Goal: Find contact information: Find contact information

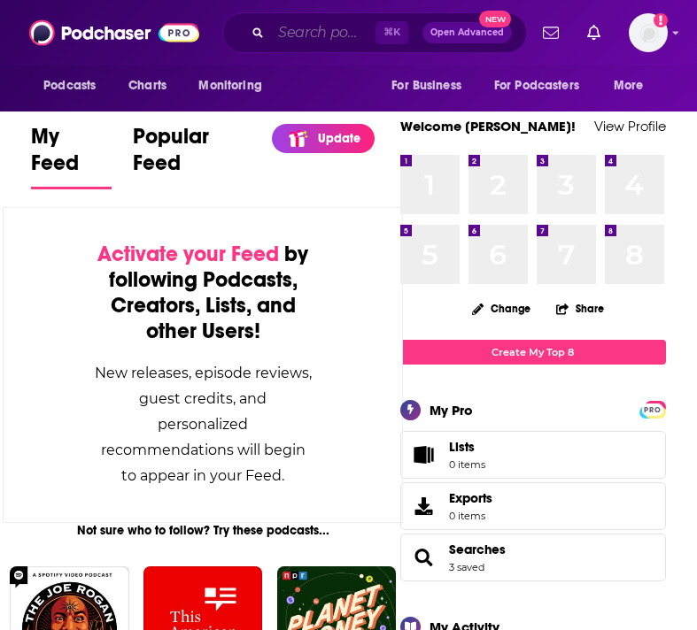
click at [309, 42] on input "Search podcasts, credits, & more..." at bounding box center [323, 33] width 104 height 28
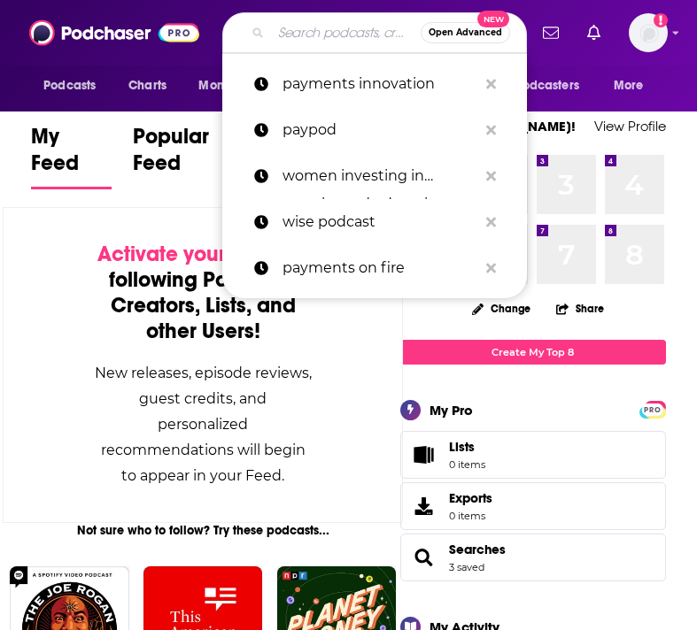
paste input "How She Does It Podcast"
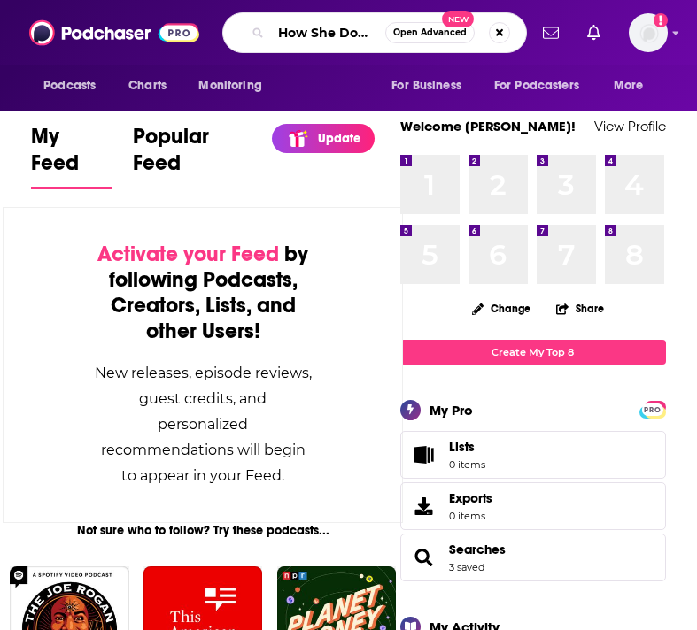
scroll to position [0, 63]
type input "How She Does It Podcast"
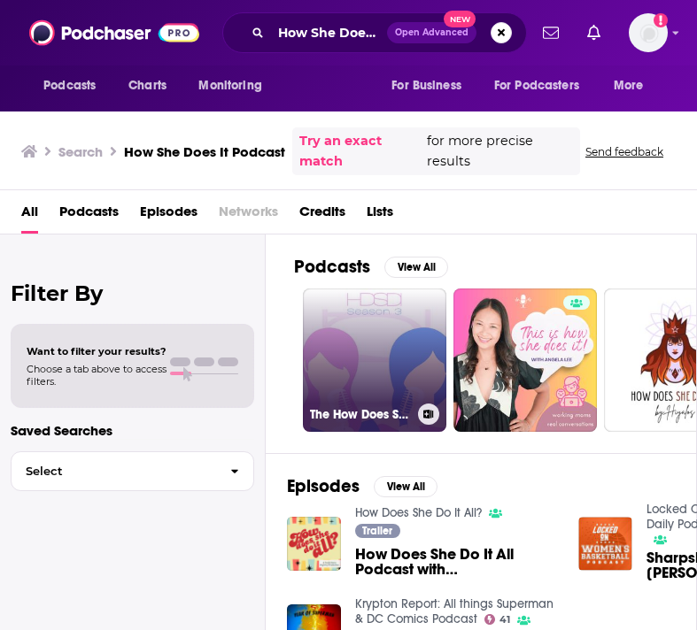
click at [347, 388] on link "The How Does She Do It Podcast" at bounding box center [374, 360] width 143 height 143
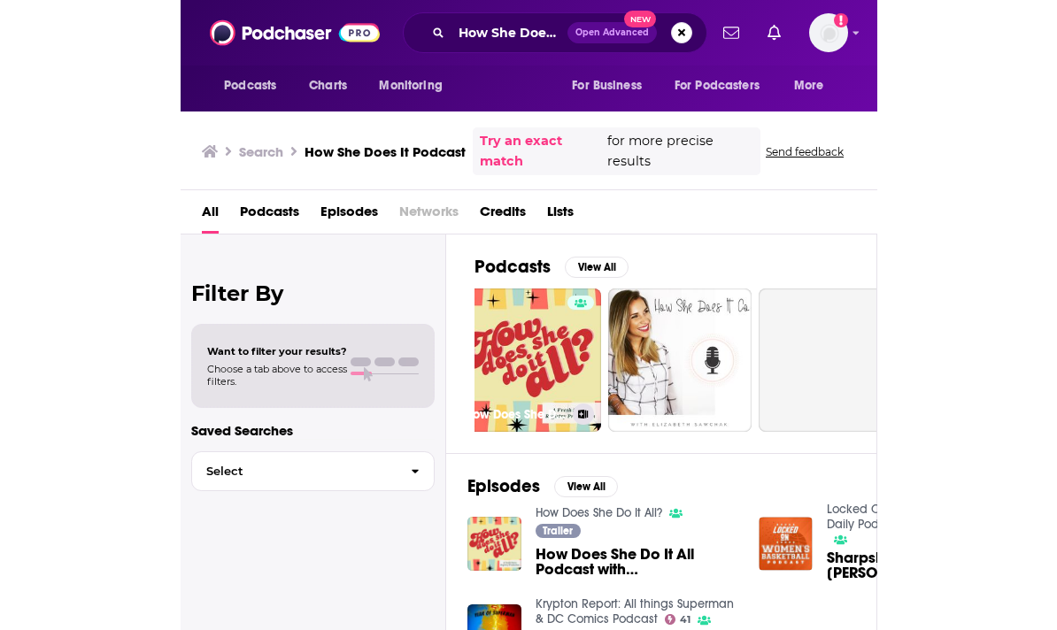
scroll to position [0, 479]
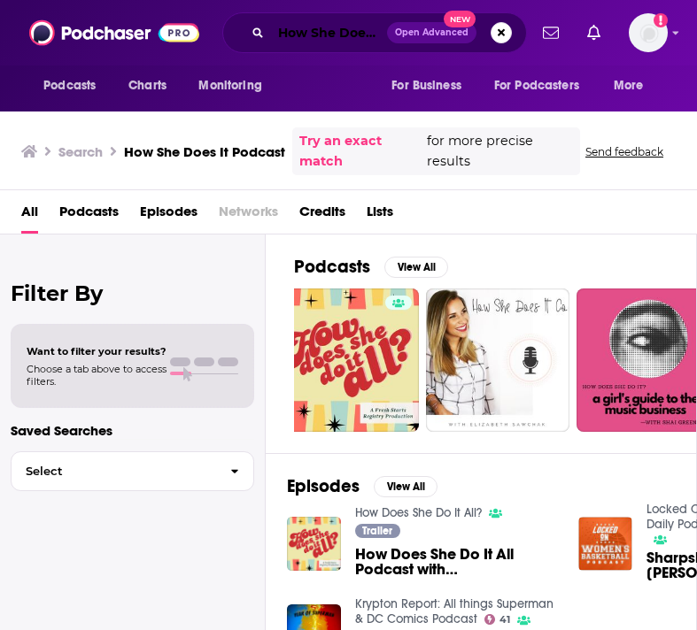
click at [320, 35] on input "How She Does It Podcast" at bounding box center [329, 33] width 116 height 28
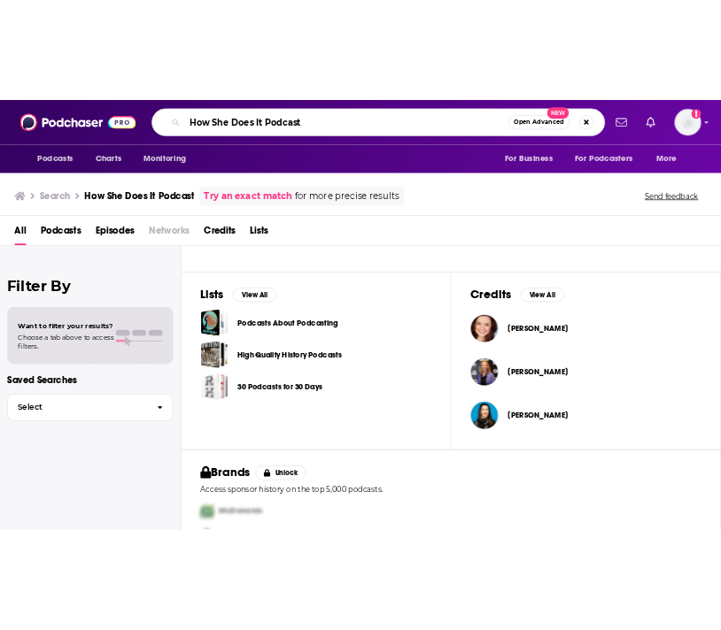
scroll to position [578, 0]
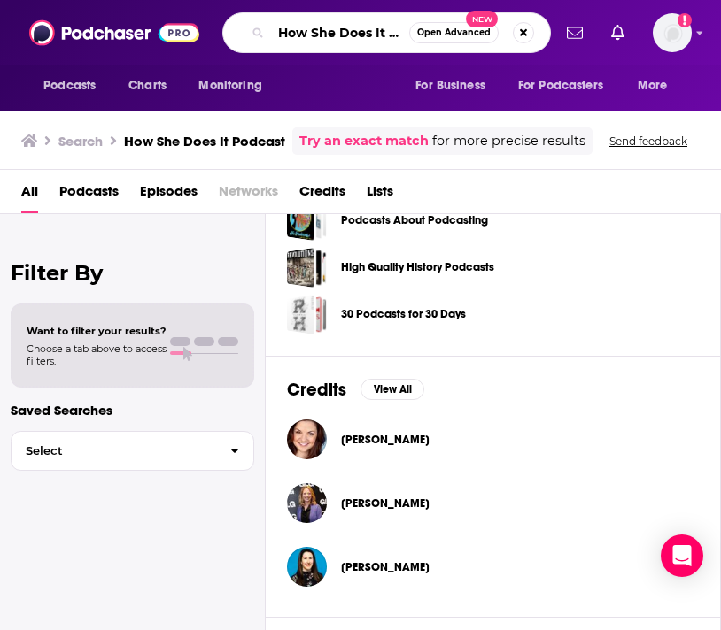
click at [279, 27] on input "How She Does It Podcast" at bounding box center [340, 33] width 138 height 28
drag, startPoint x: 280, startPoint y: 30, endPoint x: 568, endPoint y: 29, distance: 287.8
click at [568, 29] on div "Podcasts Charts Monitoring How She Does It Podcast Open Advanced New For Busine…" at bounding box center [360, 33] width 721 height 66
paste input "Genius Loves Company podcast"
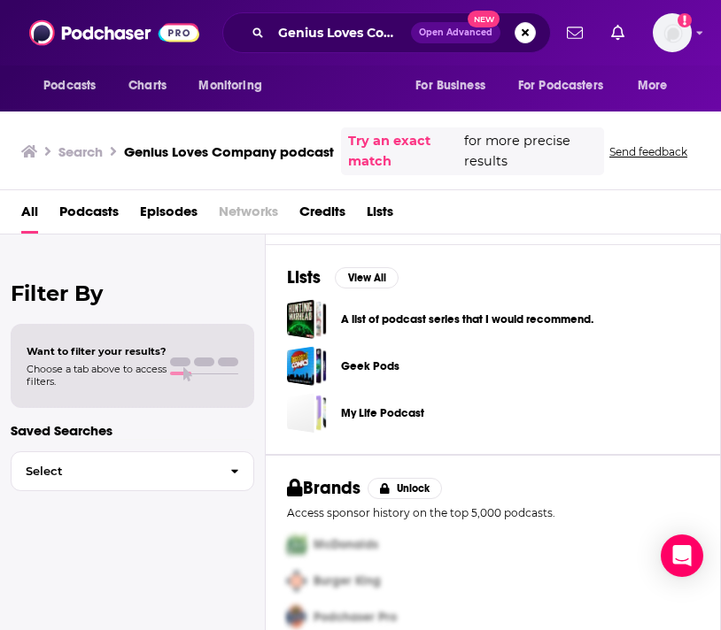
scroll to position [282, 0]
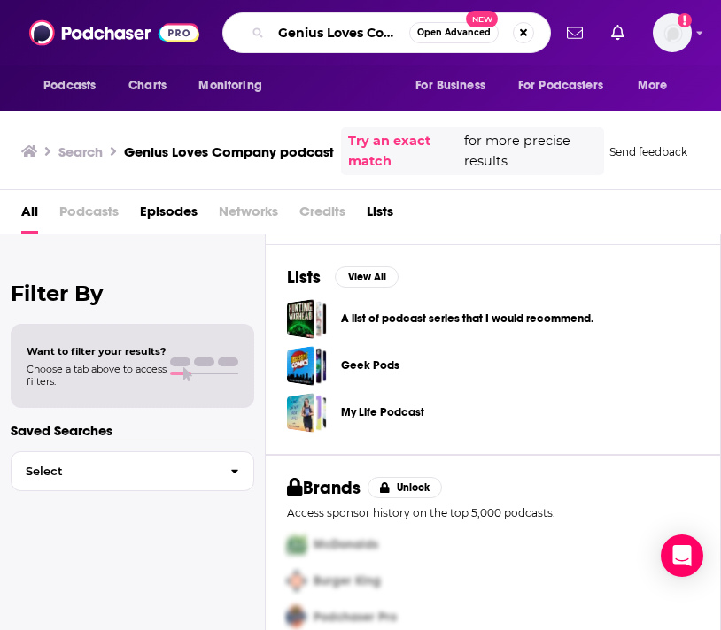
click at [391, 27] on input "Genius Loves Company podcast" at bounding box center [340, 33] width 138 height 28
click at [367, 36] on input "Genius Loves Company podcast" at bounding box center [340, 33] width 138 height 28
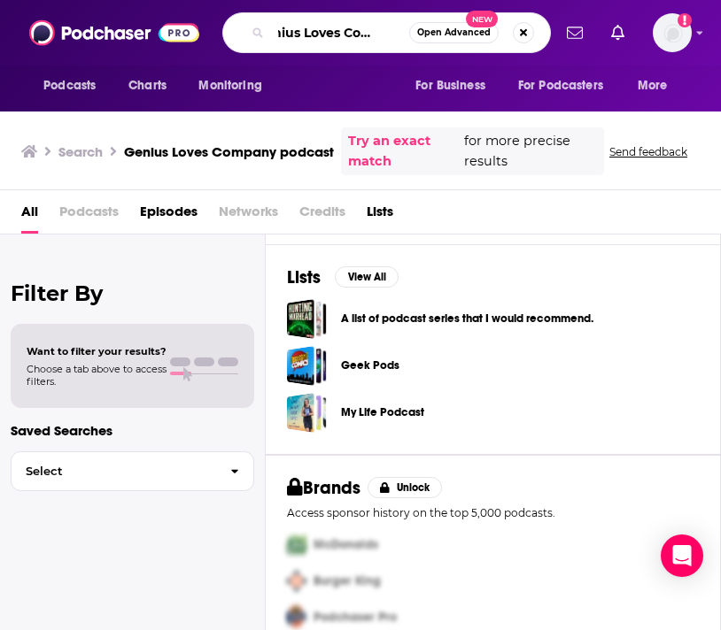
type input "Genius Loves Compan"
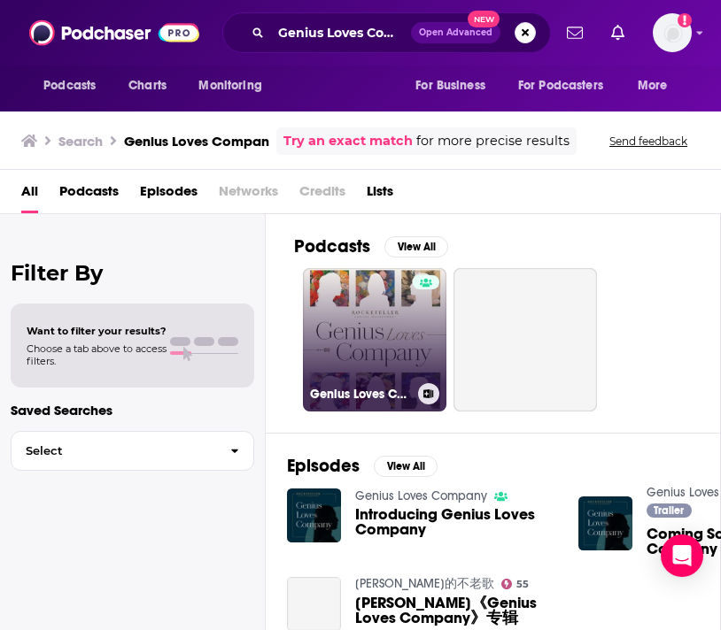
click at [352, 337] on link "Genius Loves Company" at bounding box center [374, 339] width 143 height 143
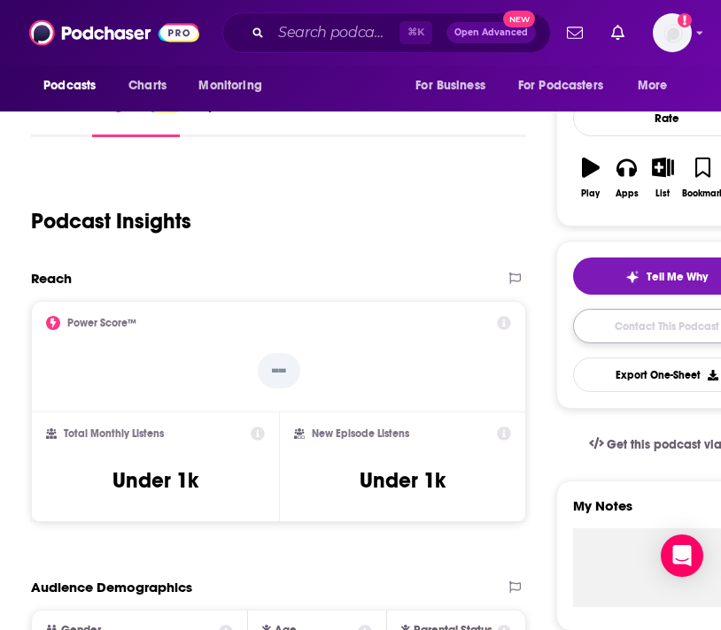
click at [691, 324] on link "Contact This Podcast" at bounding box center [667, 326] width 188 height 35
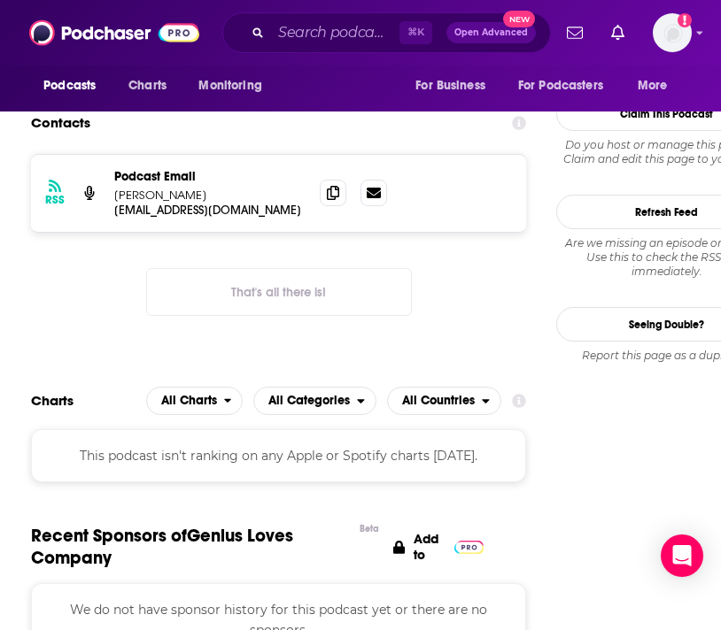
scroll to position [1549, 0]
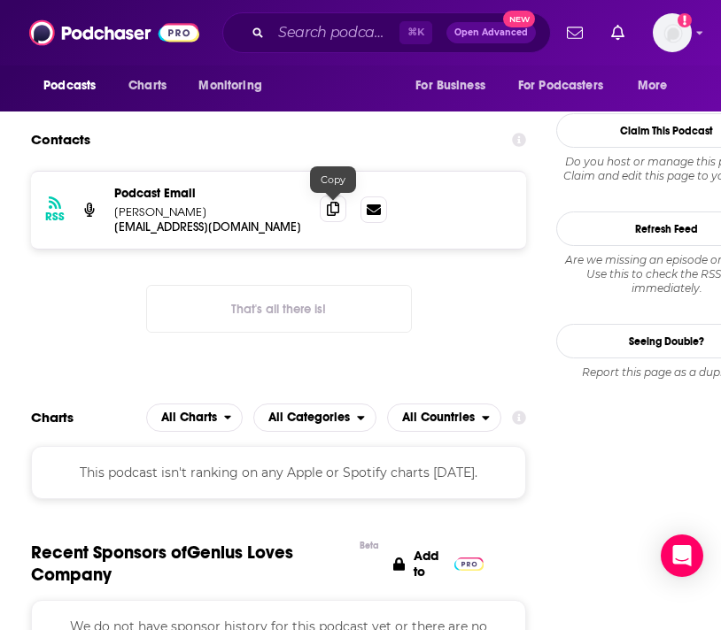
click at [336, 210] on icon at bounding box center [333, 209] width 12 height 14
click at [311, 55] on div "Podcasts Charts Monitoring ⌘ K Open Advanced New For Business For Podcasters Mo…" at bounding box center [360, 33] width 721 height 66
click at [308, 37] on input "Search podcasts, credits, & more..." at bounding box center [335, 33] width 128 height 28
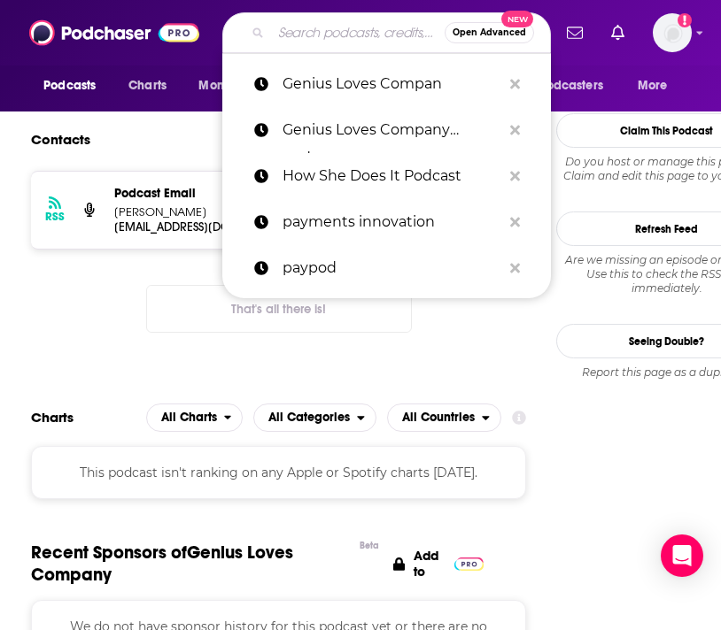
paste input "[PERSON_NAME] Talks Podcast"
type input "[PERSON_NAME] Talks Podcast"
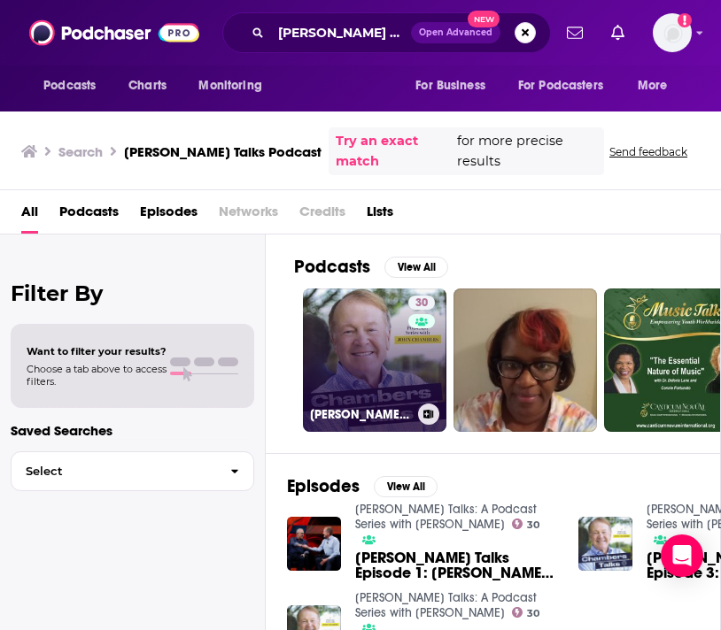
click at [342, 360] on link "30 [PERSON_NAME] Talks: A Podcast Series with [PERSON_NAME]" at bounding box center [374, 360] width 143 height 143
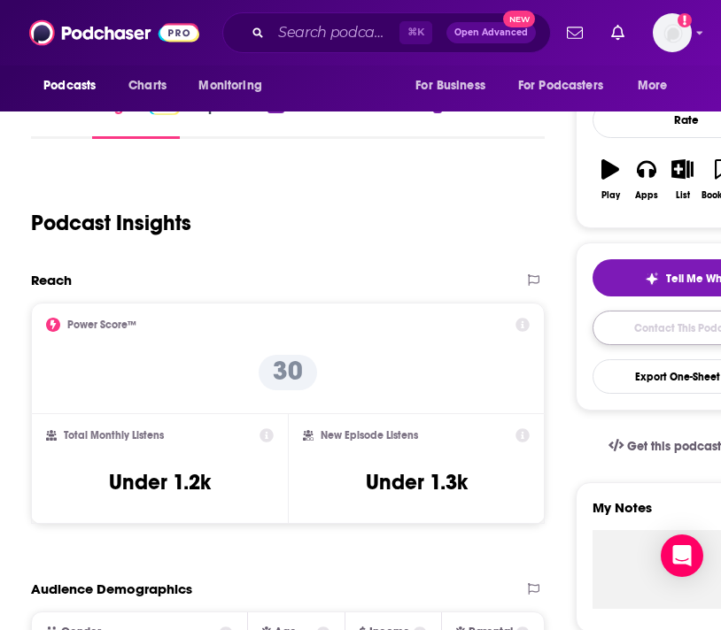
click at [645, 336] on link "Contact This Podcast" at bounding box center [686, 328] width 188 height 35
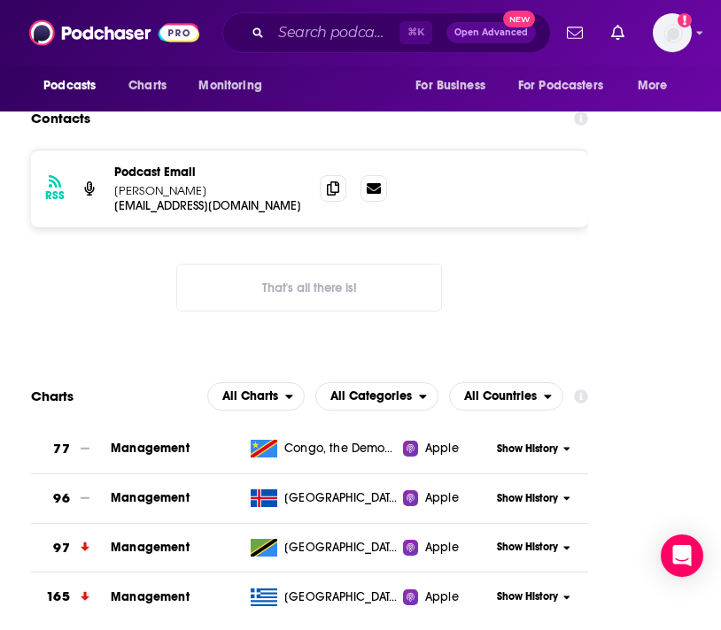
scroll to position [1707, 0]
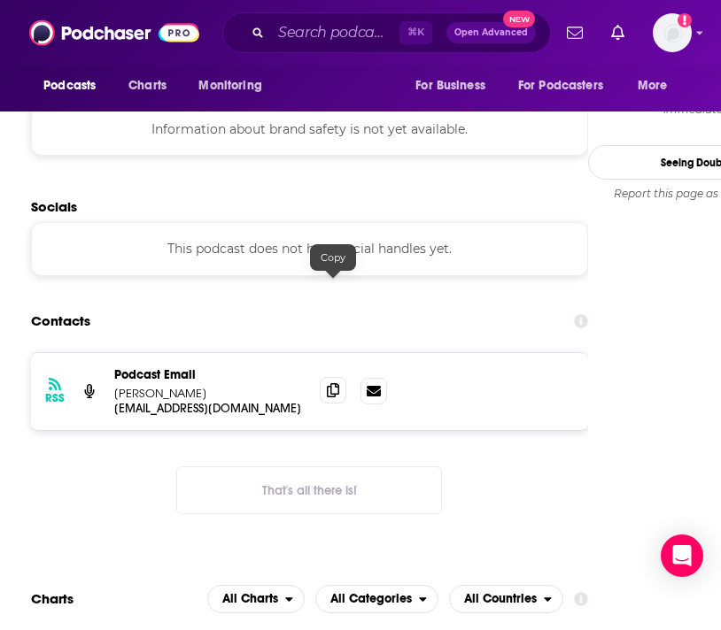
click at [333, 377] on span at bounding box center [333, 390] width 27 height 27
click at [298, 41] on input "Search podcasts, credits, & more..." at bounding box center [335, 33] width 128 height 28
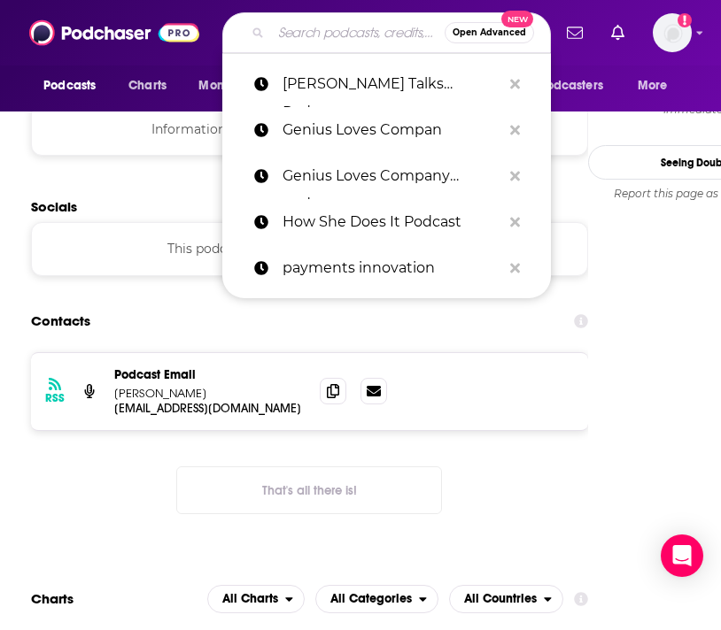
paste input "Exchanges Podcast"
type input "Exchanges Podcast"
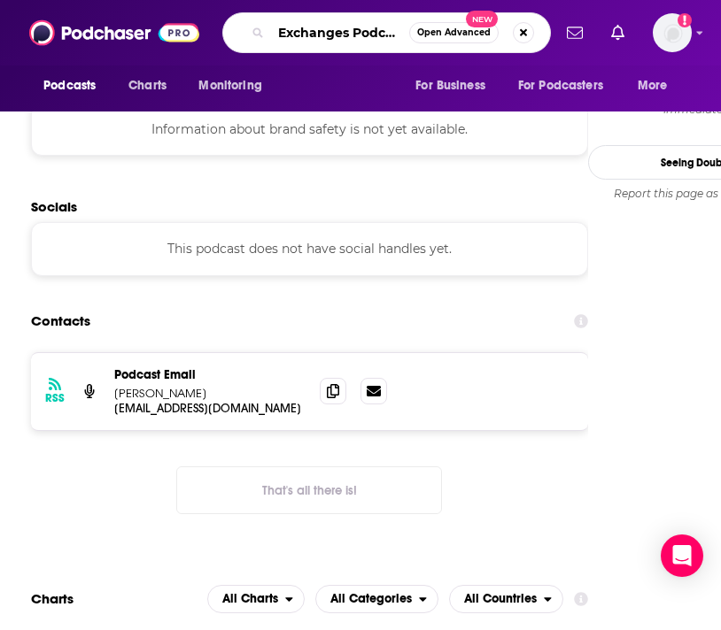
scroll to position [0, 7]
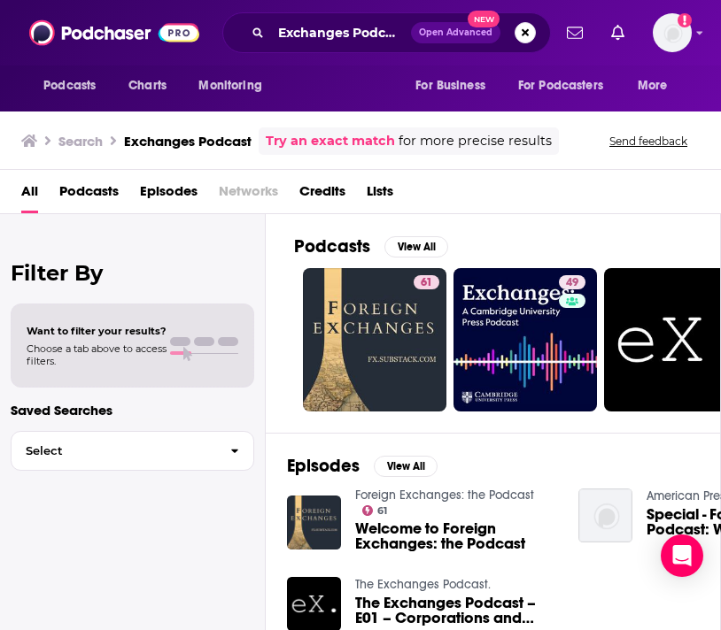
click at [304, 50] on div "Exchanges Podcast Open Advanced New" at bounding box center [386, 32] width 328 height 41
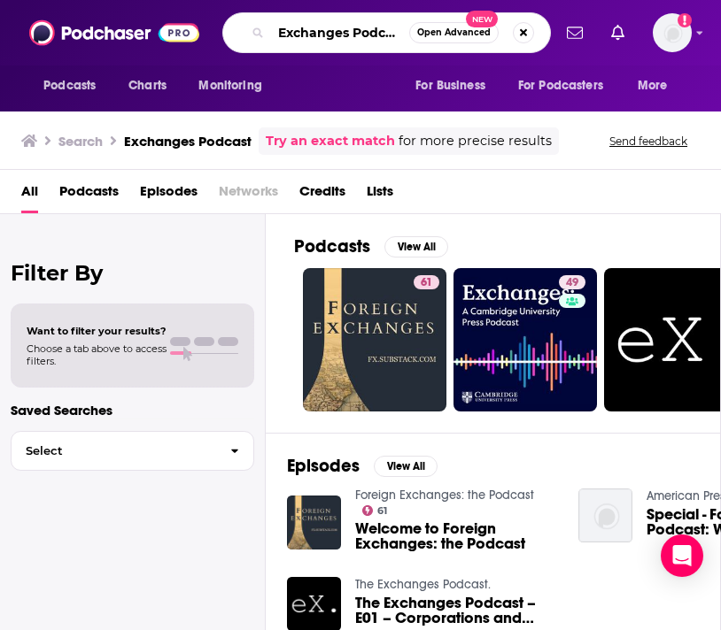
click at [291, 33] on input "Exchanges Podcast" at bounding box center [340, 33] width 138 height 28
drag, startPoint x: 278, startPoint y: 33, endPoint x: 542, endPoint y: 33, distance: 263.8
click at [543, 34] on div "Exchanges Podcast Open Advanced New" at bounding box center [386, 32] width 328 height 41
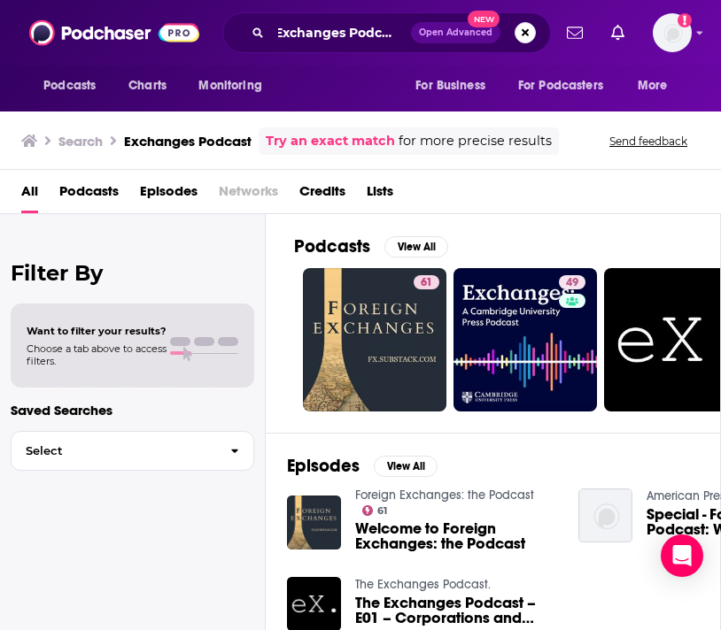
scroll to position [0, 0]
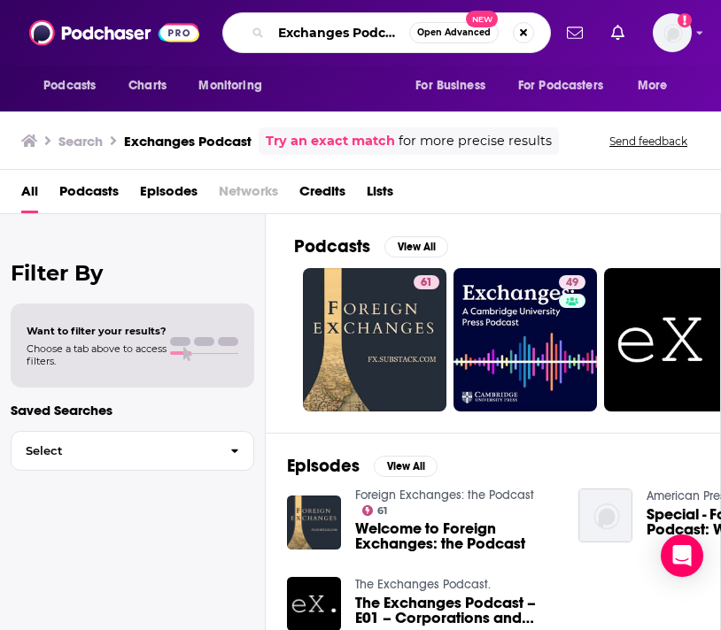
click at [282, 43] on input "Exchanges Podcast" at bounding box center [340, 33] width 138 height 28
drag, startPoint x: 280, startPoint y: 35, endPoint x: 496, endPoint y: 31, distance: 216.1
click at [496, 31] on div "Exchanges Podcast Open Advanced New" at bounding box center [386, 32] width 328 height 41
paste input "Transcending Boundaries: Conversations with [PERSON_NAME]"
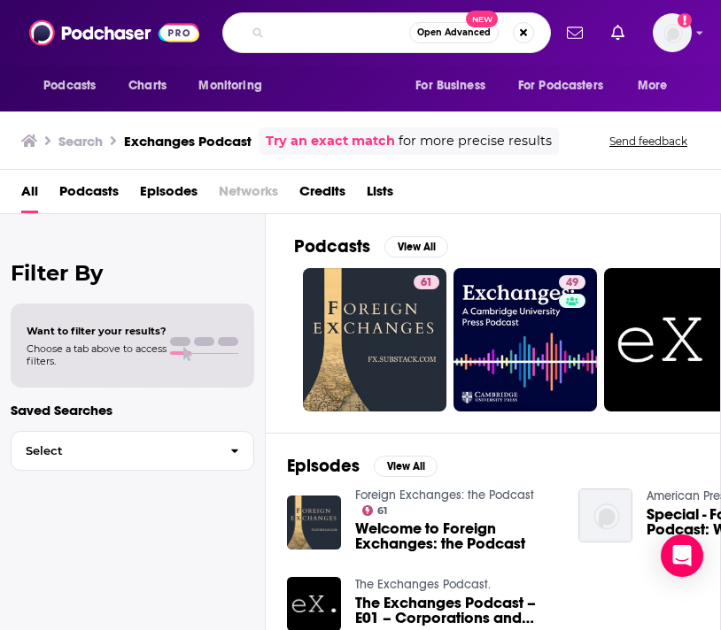
type input "Transcending Boundaries: Conversations with [PERSON_NAME]"
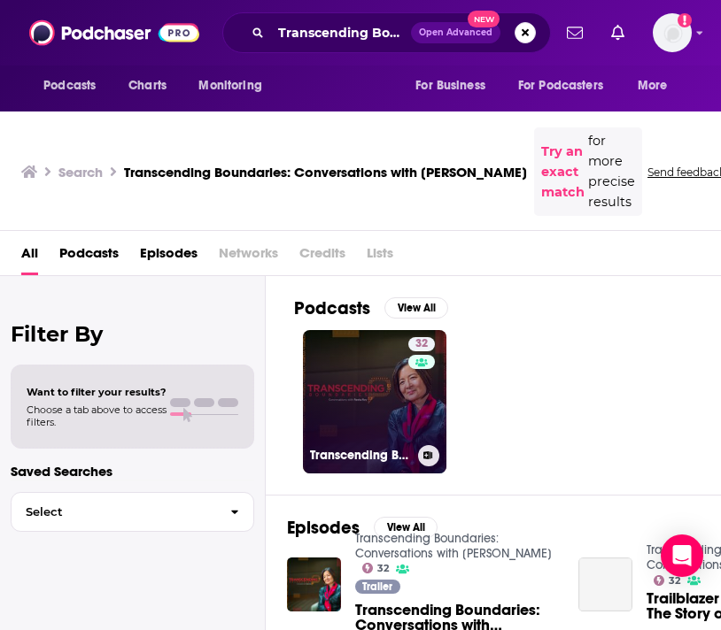
click at [345, 420] on link "32 Transcending Boundaries: Conversations with [PERSON_NAME]" at bounding box center [374, 401] width 143 height 143
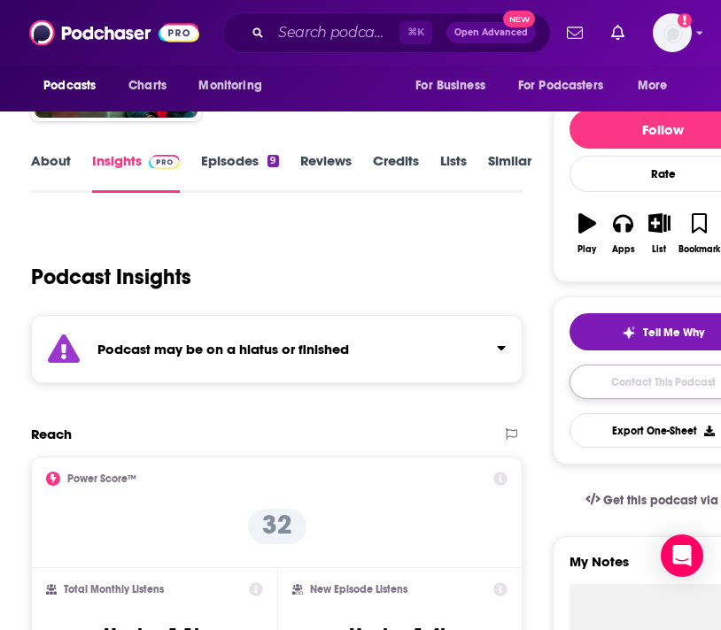
click at [629, 394] on link "Contact This Podcast" at bounding box center [663, 382] width 188 height 35
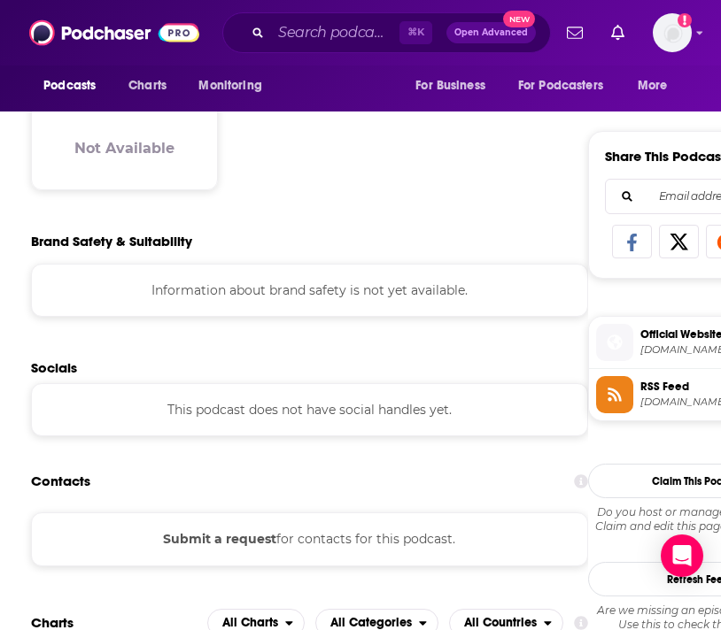
scroll to position [1037, 0]
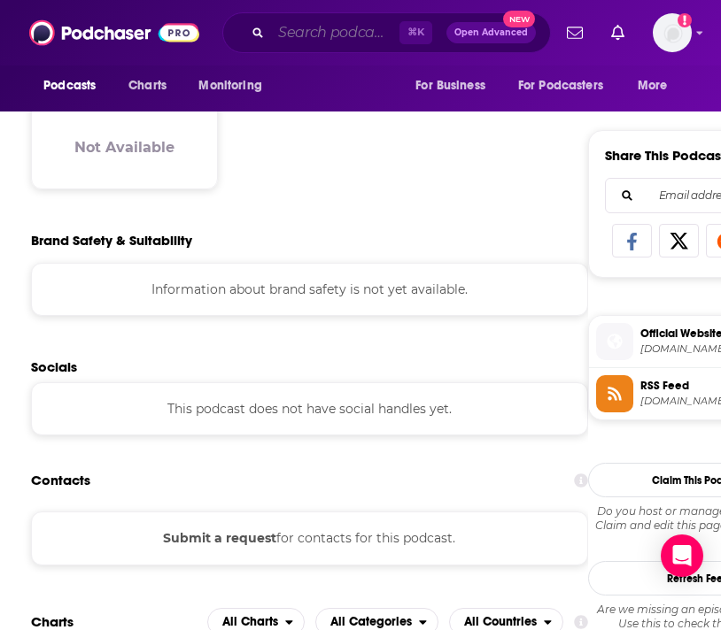
click at [290, 28] on input "Search podcasts, credits, & more..." at bounding box center [335, 33] width 128 height 28
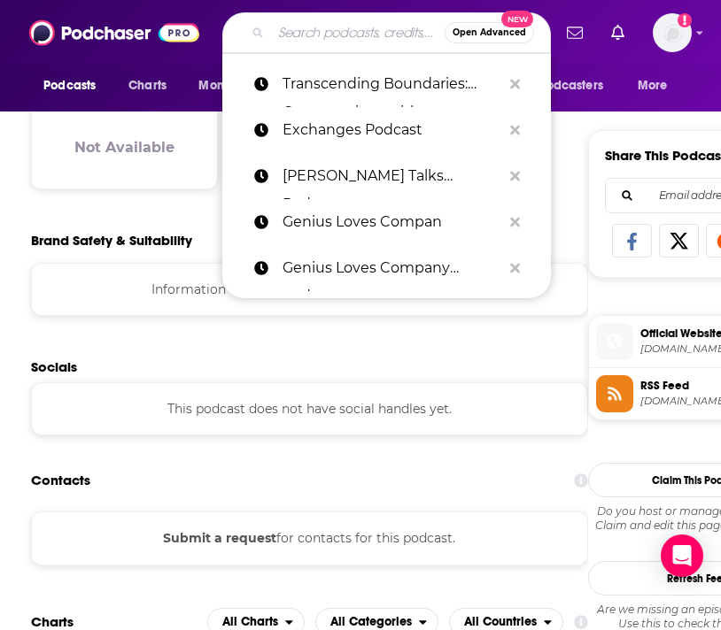
paste input "SpringTalk Podcast"
type input "SpringTalk Podcast"
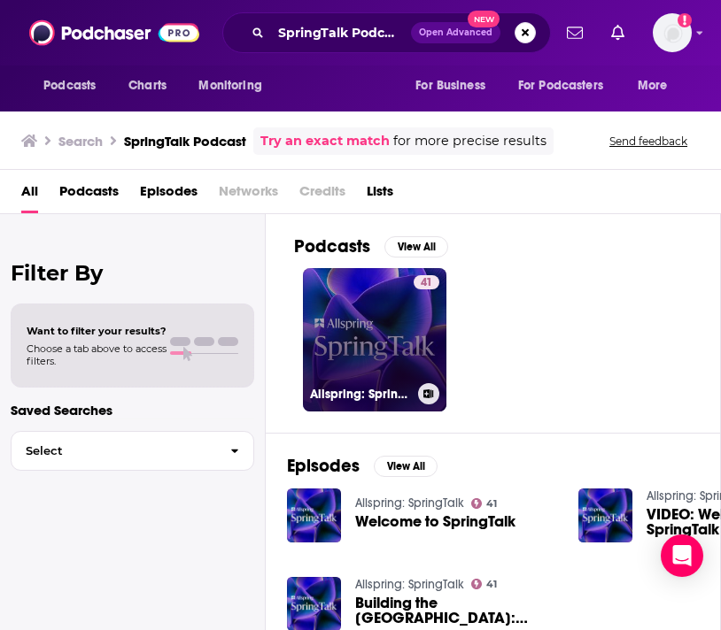
click at [352, 363] on link "41 Allspring: SpringTalk" at bounding box center [374, 339] width 143 height 143
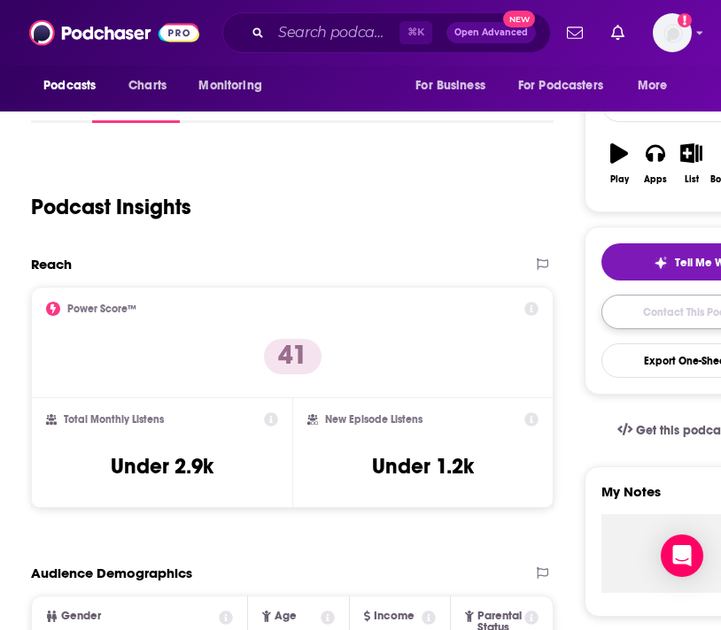
click at [645, 320] on link "Contact This Podcast" at bounding box center [695, 312] width 188 height 35
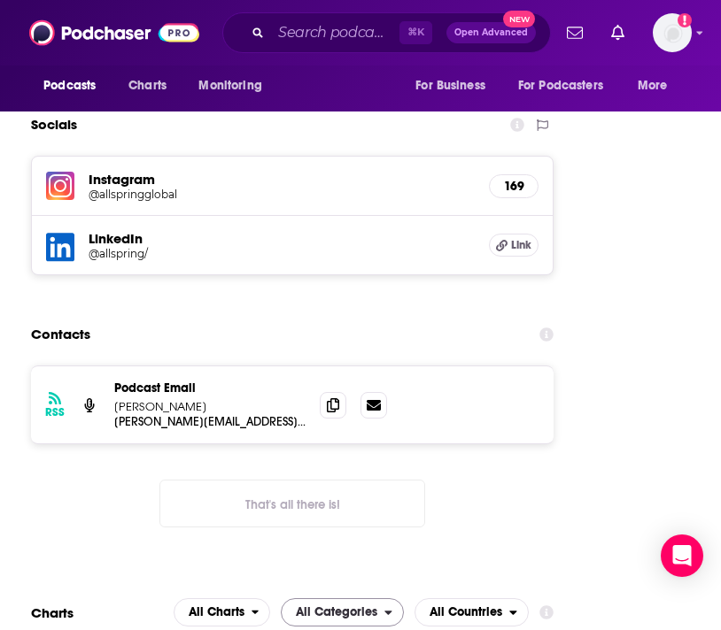
scroll to position [1803, 0]
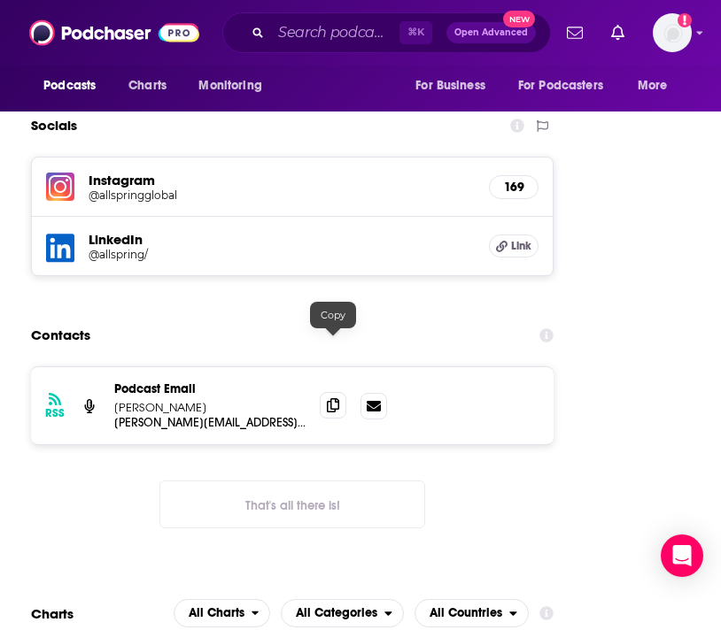
click at [334, 398] on icon at bounding box center [333, 405] width 12 height 14
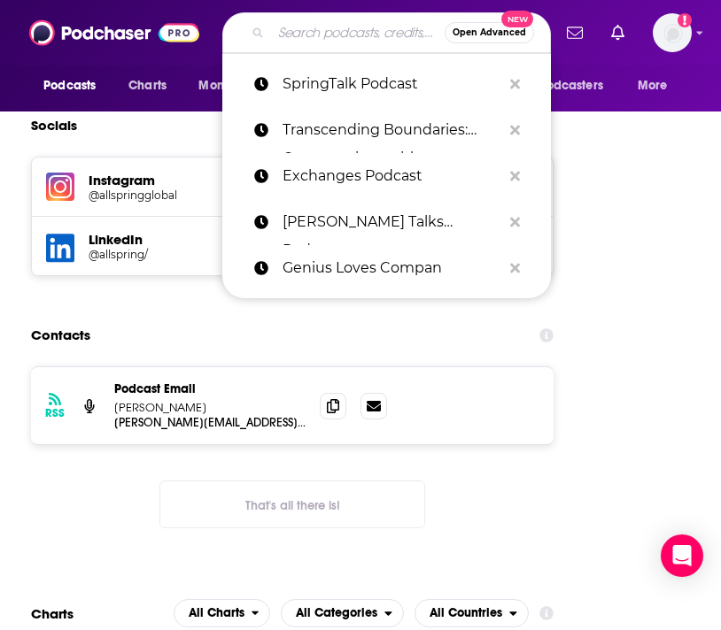
click at [294, 33] on input "Search podcasts, credits, & more..." at bounding box center [358, 33] width 174 height 28
paste input "The Trillian Dollar Opportunity Podcast –"
type input "The Trillian Dollar Opportunity Podcast –"
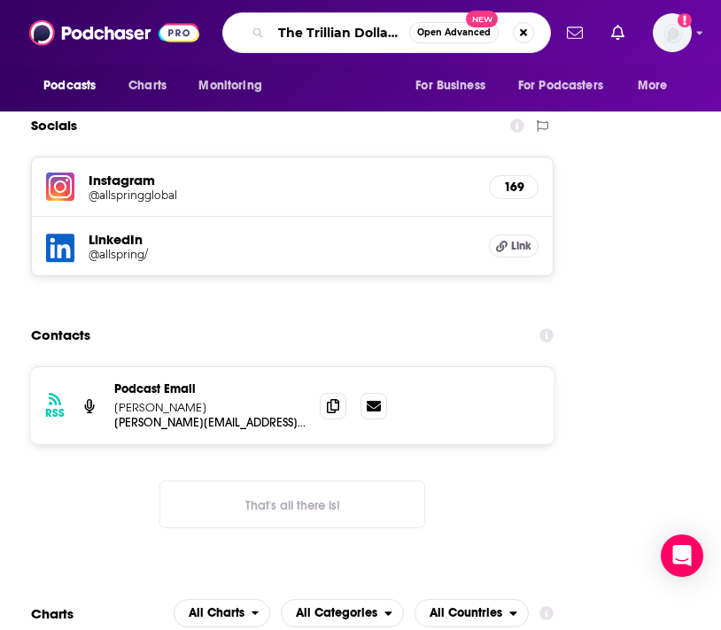
scroll to position [0, 143]
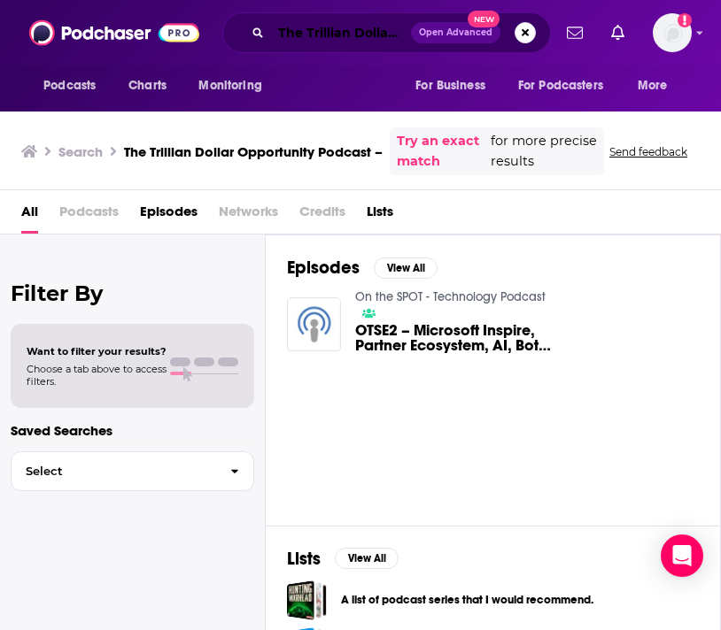
click at [356, 25] on input "The Trillian Dollar Opportunity Podcast –" at bounding box center [341, 33] width 140 height 28
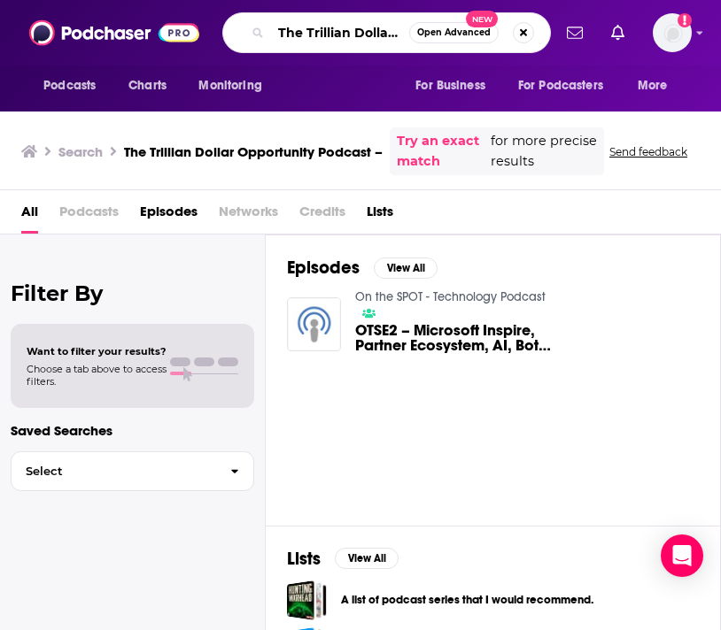
click at [381, 29] on input "The Trillian Dollar Opportunity Podcast –" at bounding box center [340, 33] width 138 height 28
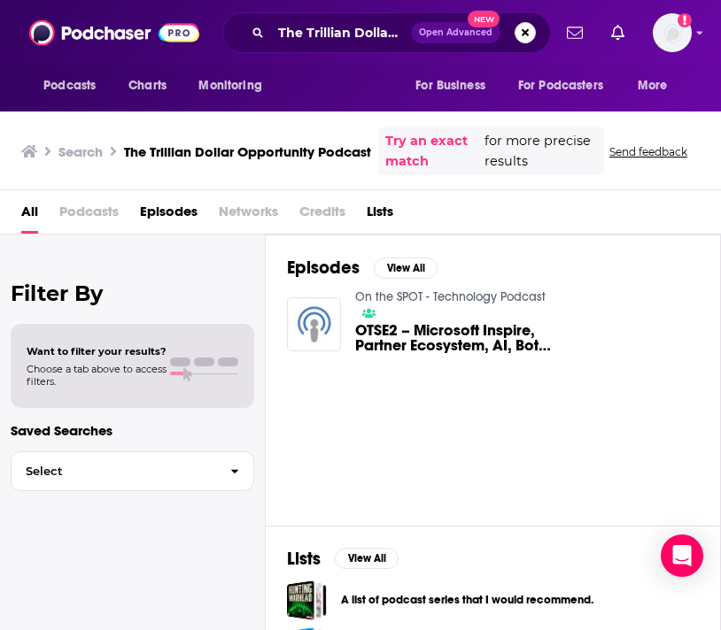
scroll to position [282, 0]
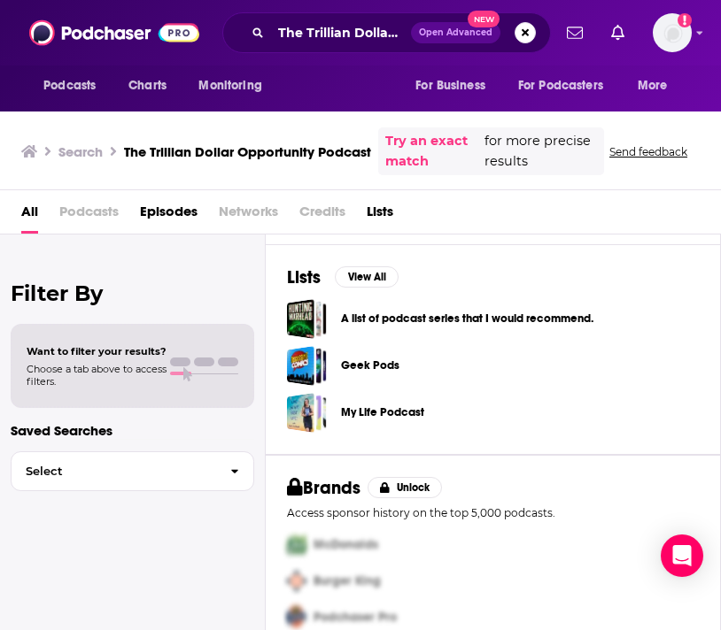
click at [327, 56] on div "Podcasts Charts Monitoring The Trillian Dollar Opportunity Podcast Open Advance…" at bounding box center [360, 33] width 721 height 66
click at [310, 31] on input "The Trillian Dollar Opportunity Podcast" at bounding box center [341, 33] width 140 height 28
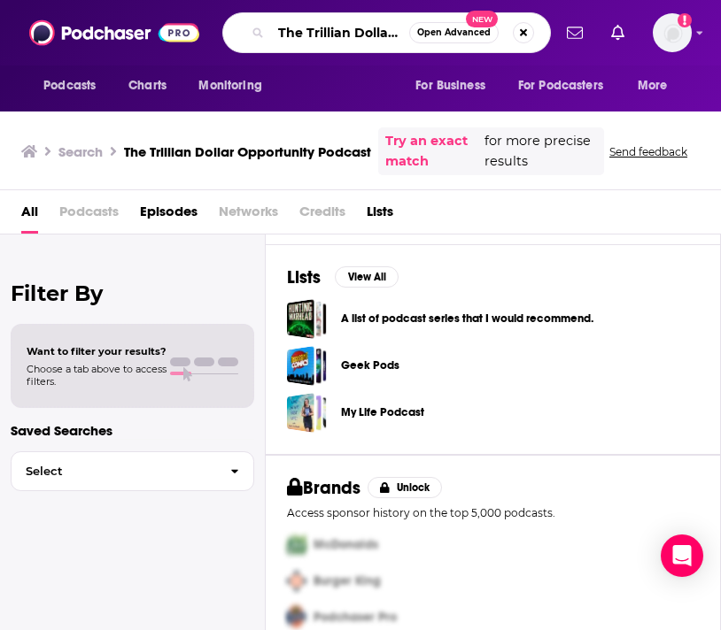
scroll to position [0, 130]
drag, startPoint x: 281, startPoint y: 31, endPoint x: 549, endPoint y: 33, distance: 268.3
click at [550, 35] on div "The Trillian Dollar Opportunity Podcast Open Advanced New" at bounding box center [386, 32] width 328 height 41
paste input "Bid"
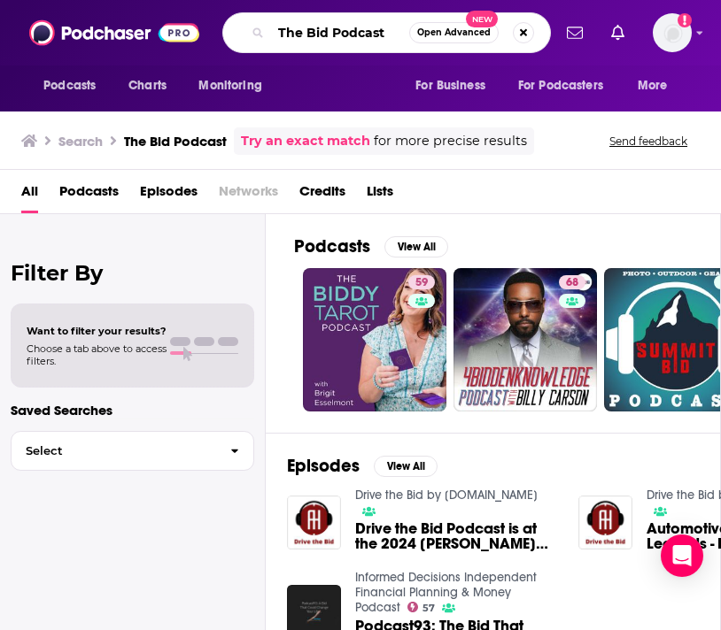
click at [281, 33] on input "The Bid Podcast" at bounding box center [340, 33] width 138 height 28
drag, startPoint x: 280, startPoint y: 33, endPoint x: 510, endPoint y: 33, distance: 230.2
click at [510, 33] on div "The Bid Podcast Open Advanced New" at bounding box center [386, 32] width 328 height 41
paste input "Street Signals Podcast"
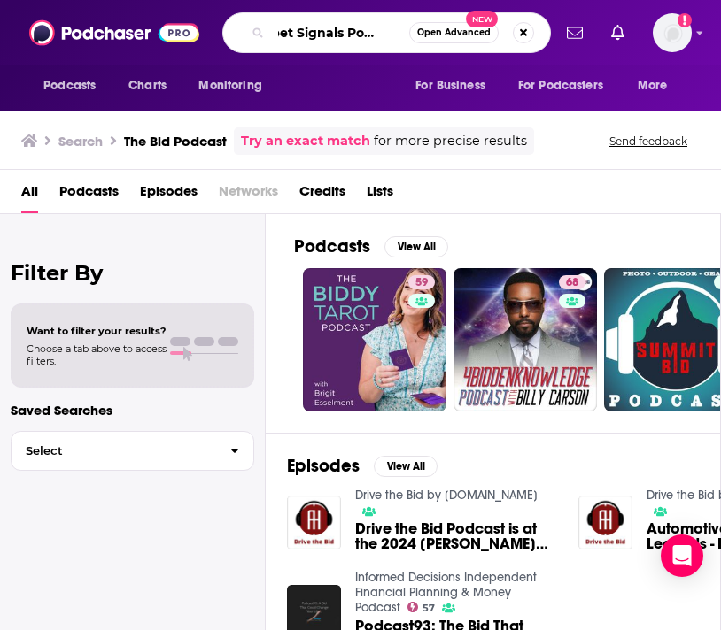
type input "Street Signals Podcast"
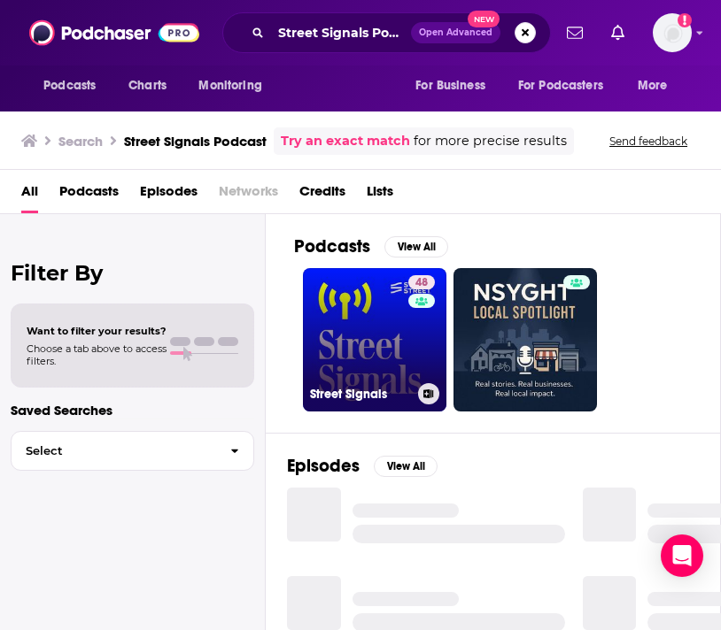
click at [359, 375] on link "48 Street Signals" at bounding box center [374, 339] width 143 height 143
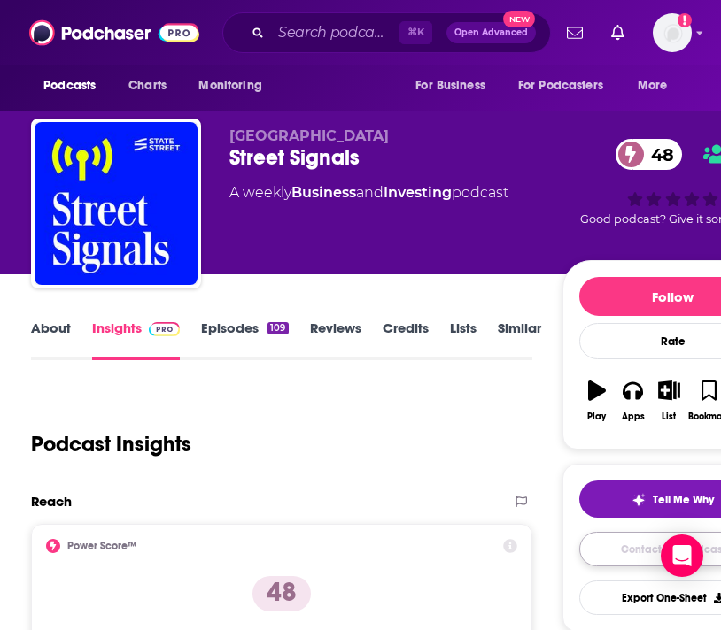
click at [620, 561] on link "Contact This Podcast" at bounding box center [673, 549] width 188 height 35
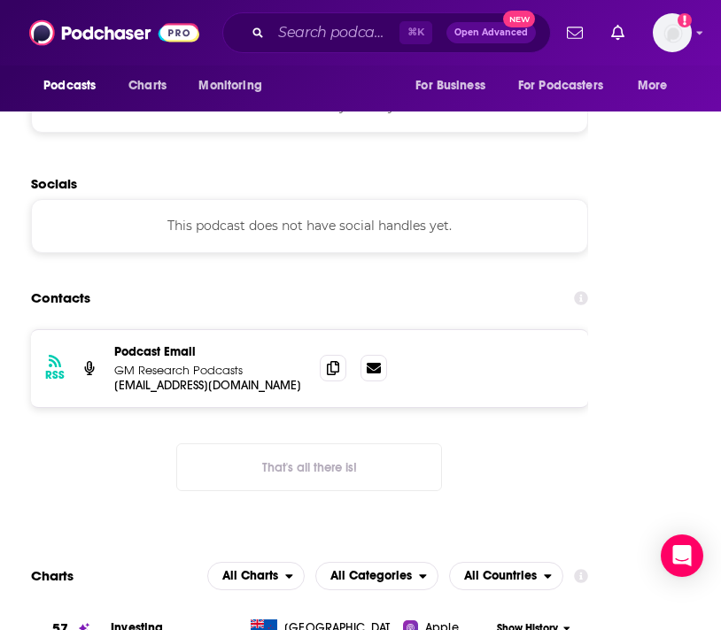
scroll to position [1687, 0]
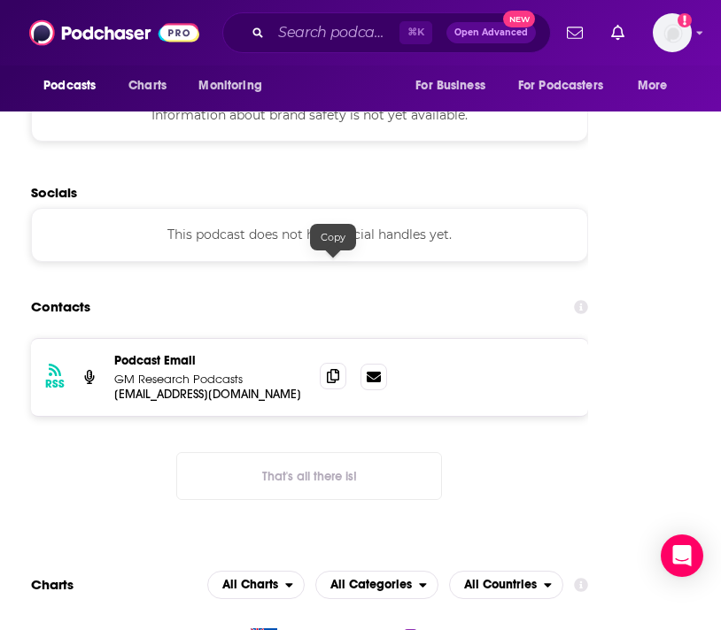
click at [332, 369] on icon at bounding box center [333, 376] width 12 height 14
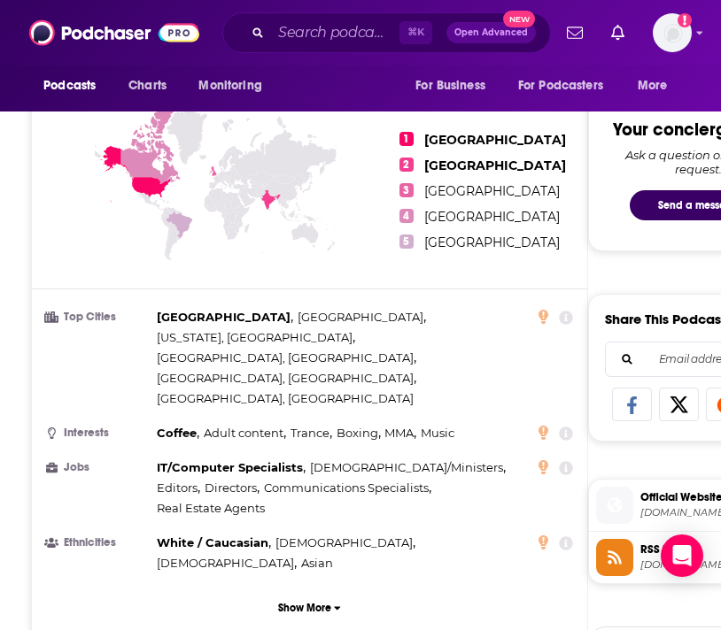
scroll to position [89, 0]
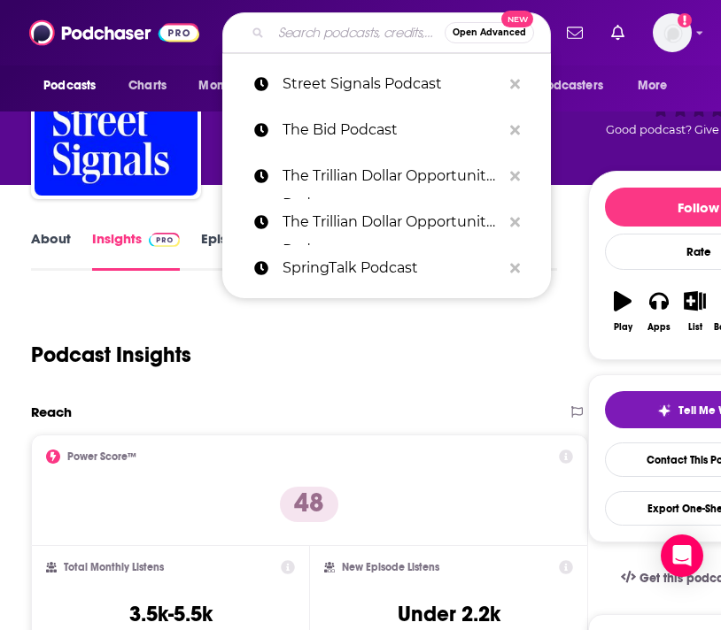
click at [308, 29] on input "Search podcasts, credits, & more..." at bounding box center [358, 33] width 174 height 28
paste input "The Angle Podcast"
type input "The Angle Podcast"
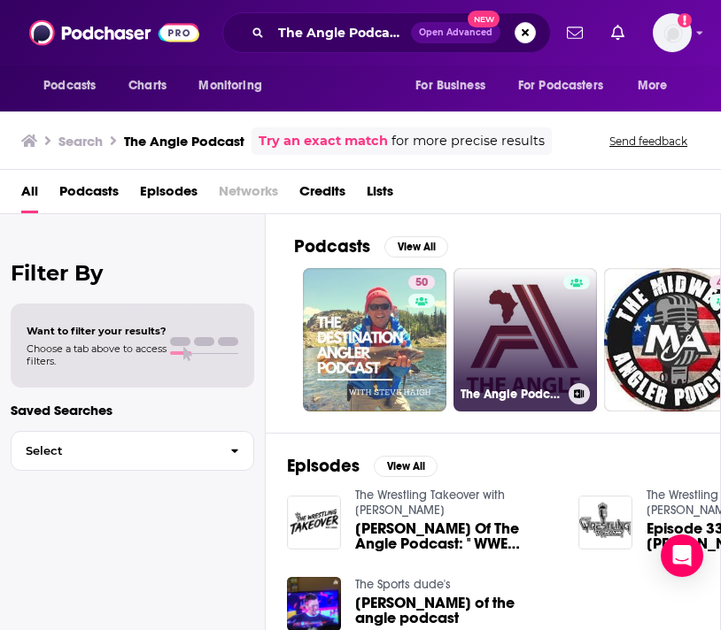
click at [505, 351] on link "The Angle Podcast" at bounding box center [524, 339] width 143 height 143
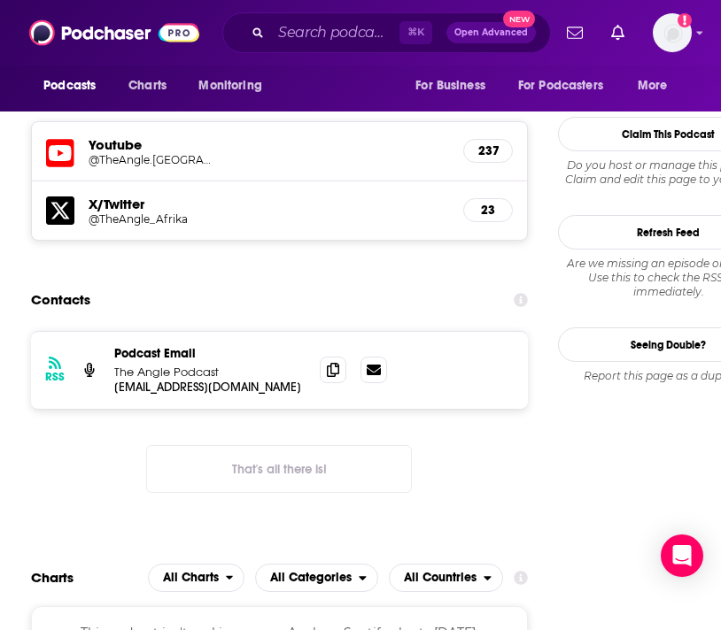
scroll to position [1487, 0]
